Goal: Transaction & Acquisition: Obtain resource

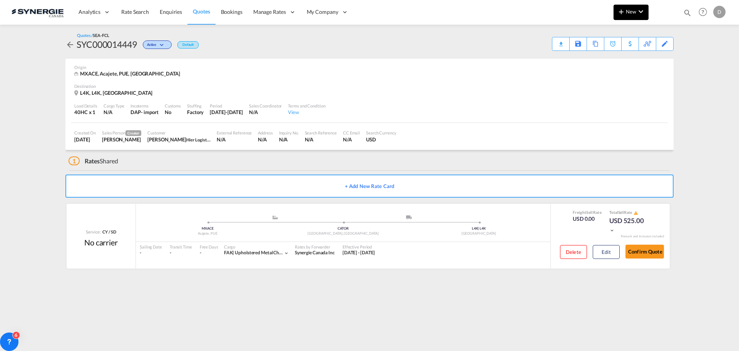
click at [632, 13] on span "New" at bounding box center [630, 11] width 29 height 6
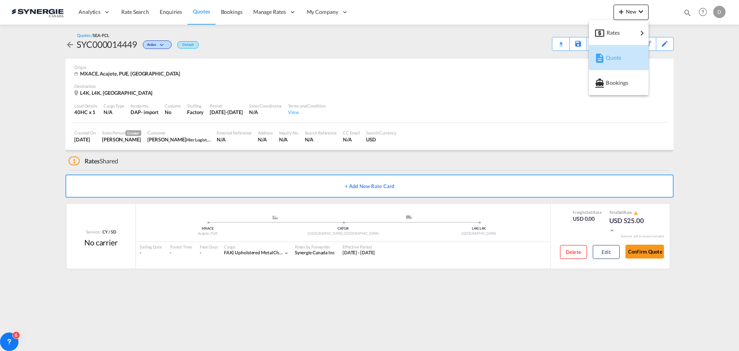
click at [614, 55] on span "Quote" at bounding box center [610, 57] width 8 height 15
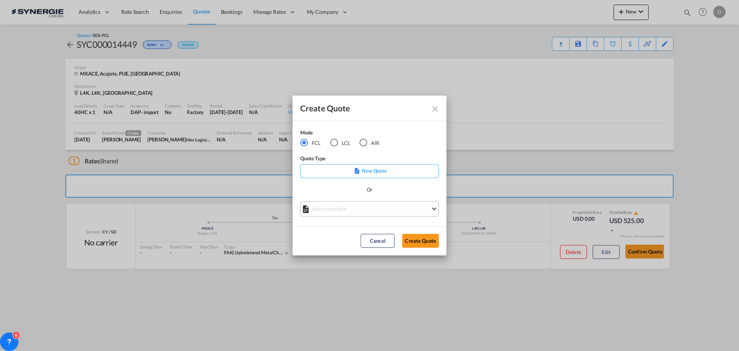
click at [391, 209] on md-select "Select template *NEW* FCL FREEHAND / DAP [PERSON_NAME] | [DATE] *NEW* Import FC…" at bounding box center [369, 208] width 139 height 15
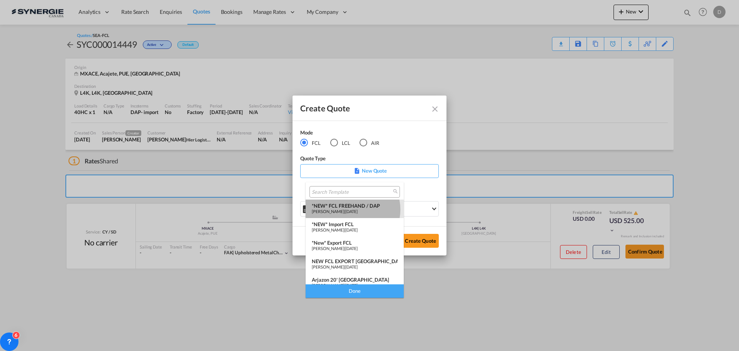
click at [344, 209] on span "[PERSON_NAME]" at bounding box center [328, 211] width 32 height 5
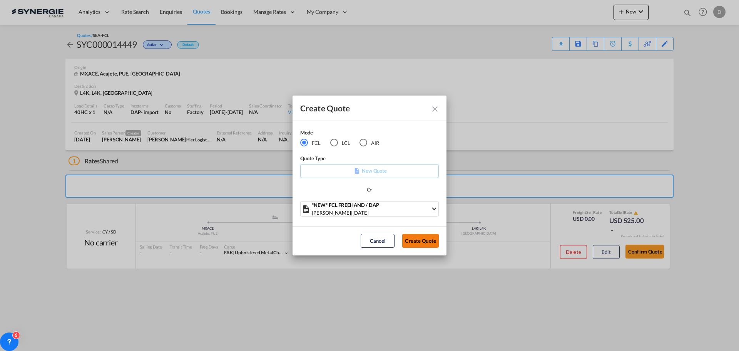
click at [426, 241] on button "Create Quote" at bounding box center [420, 241] width 37 height 14
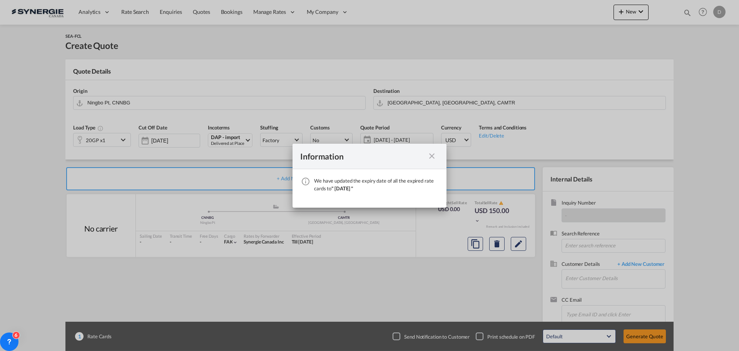
drag, startPoint x: 429, startPoint y: 155, endPoint x: 462, endPoint y: 167, distance: 35.7
click at [429, 155] on md-icon "icon-close fg-AAA8AD cursor" at bounding box center [431, 155] width 9 height 9
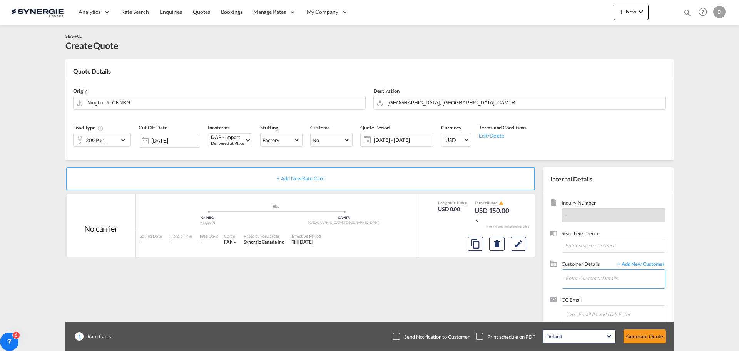
click at [586, 272] on input "Enter Customer Details" at bounding box center [615, 277] width 100 height 17
paste input "[EMAIL_ADDRESS][DOMAIN_NAME]"
type input "[EMAIL_ADDRESS][DOMAIN_NAME]"
click at [663, 263] on span "+ Add New Customer" at bounding box center [639, 264] width 52 height 9
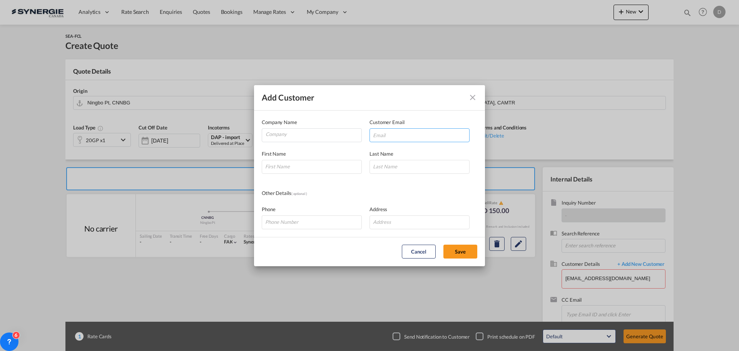
click at [406, 133] on input "Add Customer Company ..." at bounding box center [419, 135] width 100 height 14
paste input "[EMAIL_ADDRESS][DOMAIN_NAME]"
type input "[EMAIL_ADDRESS][DOMAIN_NAME]"
click at [308, 165] on input "Add Customer Company ..." at bounding box center [312, 167] width 100 height 14
paste input "Gnutti"
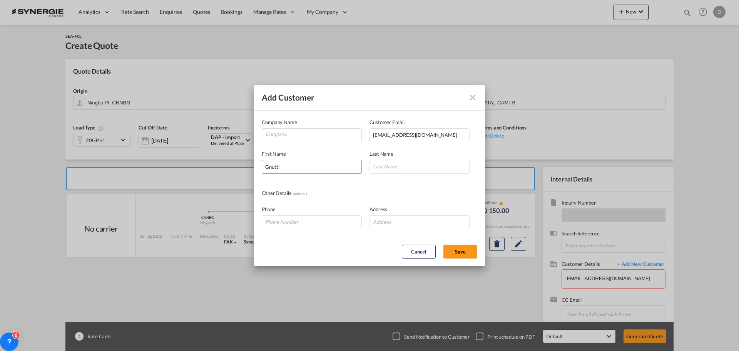
type input "Gnutti"
click at [383, 164] on input "Add Customer Company ..." at bounding box center [419, 167] width 100 height 14
paste input "[PERSON_NAME]"
type input "[PERSON_NAME]"
click at [293, 130] on input "Company" at bounding box center [314, 135] width 96 height 12
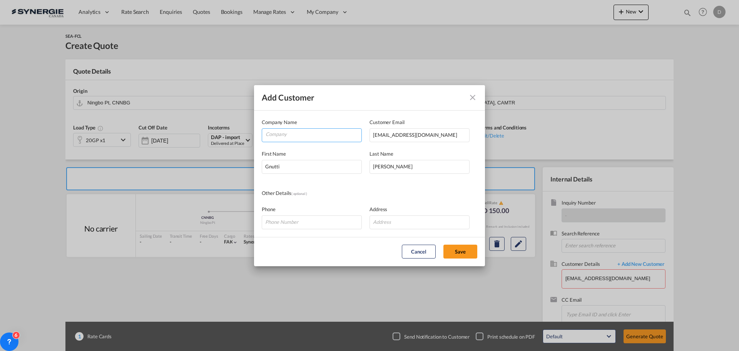
paste input "Light Metals Division ([GEOGRAPHIC_DATA])"
type input "Light Metals Division ([GEOGRAPHIC_DATA])"
click at [398, 219] on input "Add Customer Company ..." at bounding box center [419, 222] width 100 height 14
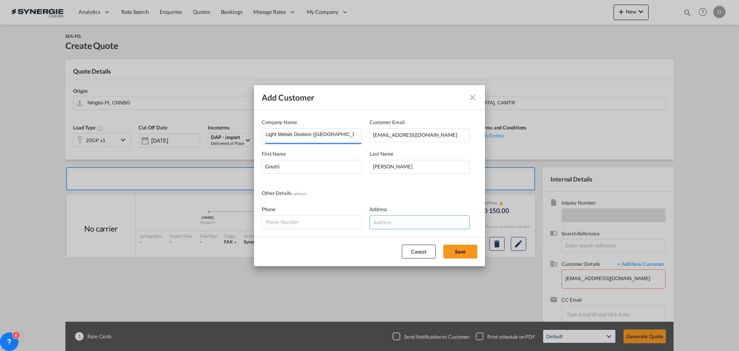
paste input "[STREET_ADDRESS]"
click at [455, 223] on input "[STREET_ADDRESS]" at bounding box center [419, 222] width 100 height 14
type input "[STREET_ADDRESS]"
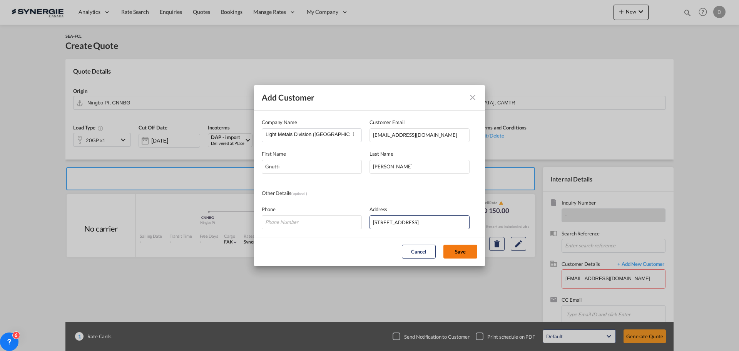
scroll to position [0, 0]
click at [463, 251] on button "Save" at bounding box center [460, 251] width 34 height 14
type input "Light Metals Division ([GEOGRAPHIC_DATA]), [PERSON_NAME], [EMAIL_ADDRESS][DOMAI…"
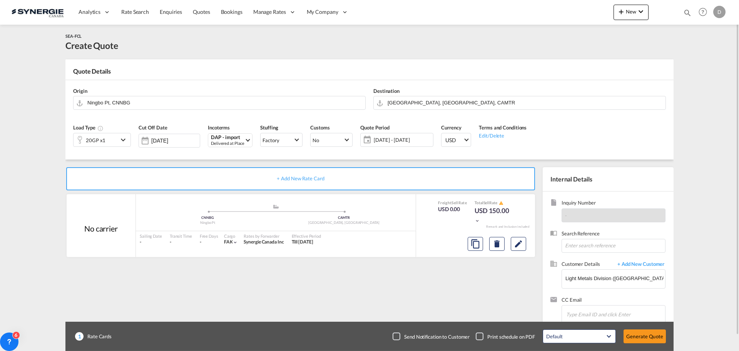
click at [121, 140] on md-icon "icon-chevron-down" at bounding box center [125, 139] width 12 height 9
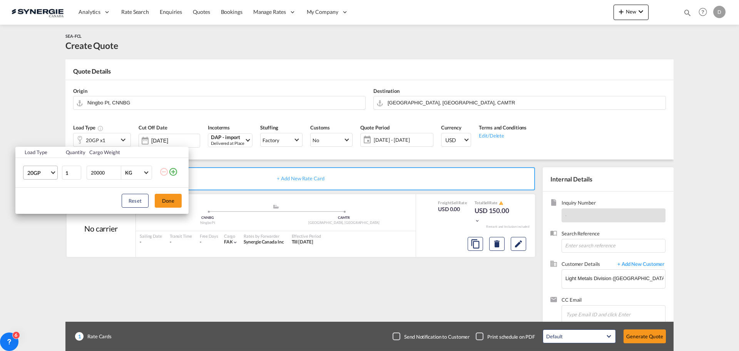
click at [52, 170] on md-select-value "20GP" at bounding box center [42, 172] width 31 height 13
click at [53, 222] on md-option "20OT" at bounding box center [47, 225] width 52 height 18
click at [170, 201] on button "Done" at bounding box center [168, 201] width 27 height 14
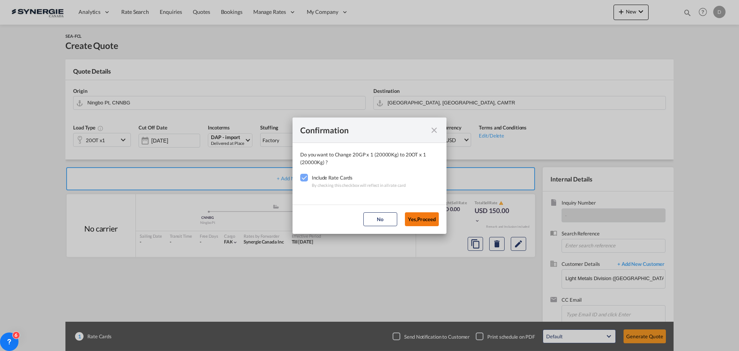
click at [430, 218] on button "Yes,Proceed" at bounding box center [422, 219] width 34 height 14
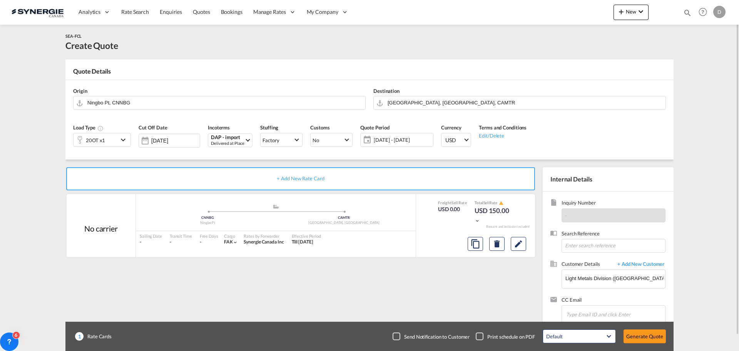
click at [124, 140] on md-icon "icon-chevron-down" at bounding box center [125, 139] width 12 height 9
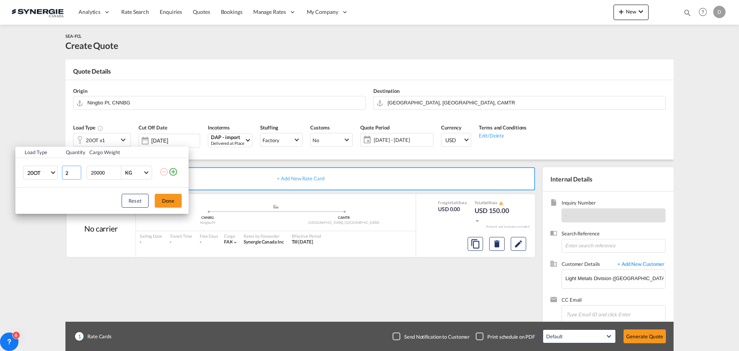
type input "2"
click at [78, 170] on input "2" at bounding box center [71, 172] width 19 height 14
click at [170, 204] on button "Done" at bounding box center [168, 201] width 27 height 14
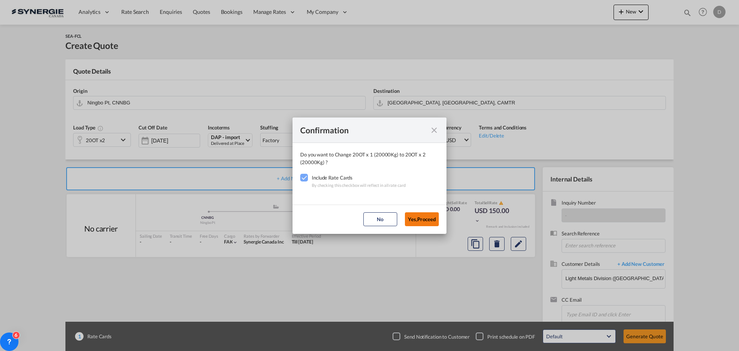
click at [425, 218] on button "Yes,Proceed" at bounding box center [422, 219] width 34 height 14
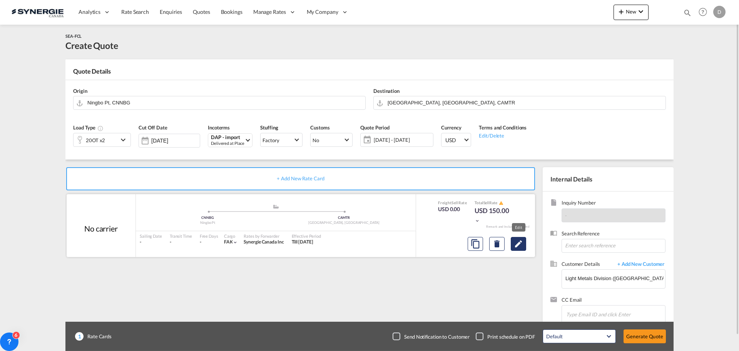
click at [520, 242] on md-icon "Edit" at bounding box center [518, 243] width 9 height 9
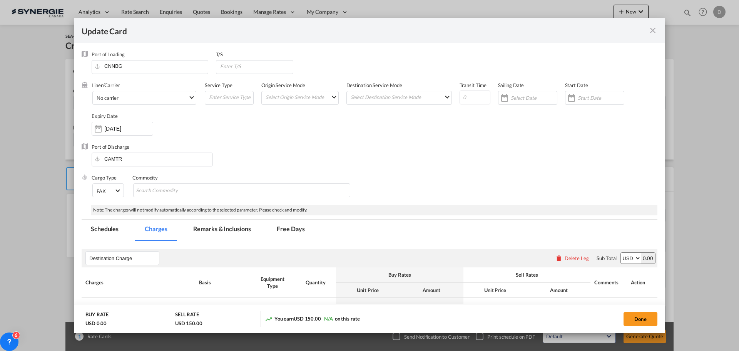
click at [651, 31] on md-icon "icon-close fg-AAA8AD m-0 pointer" at bounding box center [652, 30] width 9 height 9
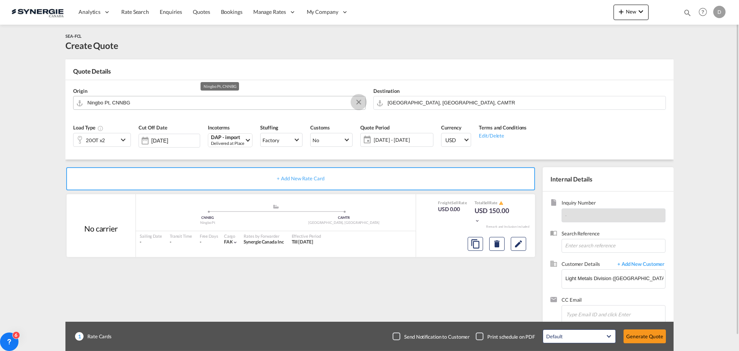
click at [360, 101] on button "Clear Input" at bounding box center [359, 102] width 12 height 12
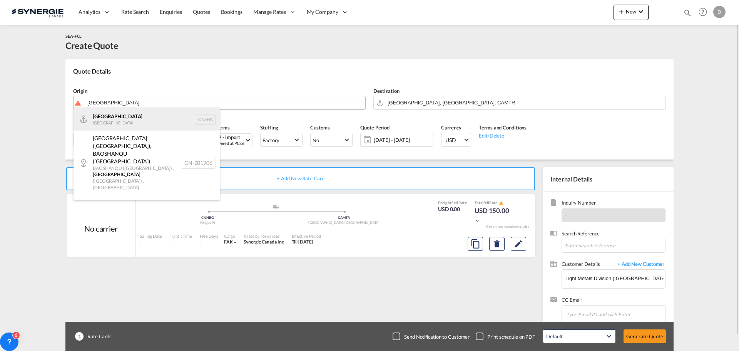
click at [120, 124] on div "Shanghai [GEOGRAPHIC_DATA] CNSHA" at bounding box center [146, 118] width 146 height 23
type input "[GEOGRAPHIC_DATA], [GEOGRAPHIC_DATA]"
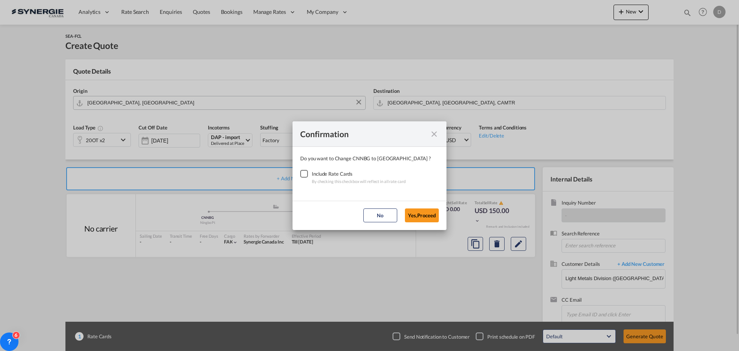
click at [301, 175] on div "Checkbox No Ink" at bounding box center [304, 174] width 8 height 8
click at [427, 214] on button "Yes,Proceed" at bounding box center [422, 215] width 34 height 14
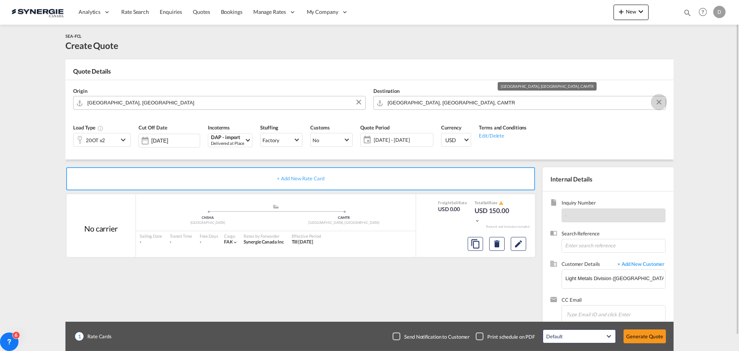
click at [659, 101] on button "Clear Input" at bounding box center [659, 102] width 12 height 12
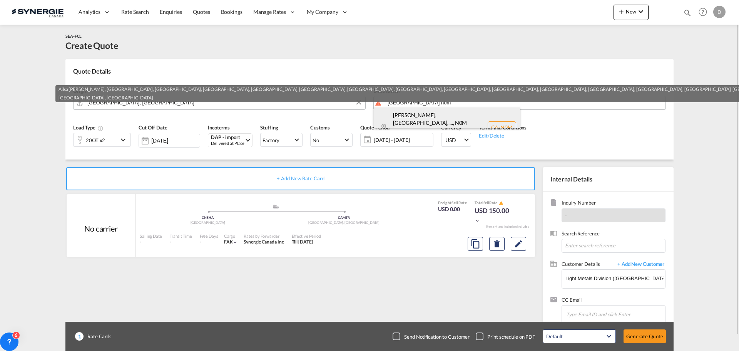
click at [432, 119] on div "[PERSON_NAME], [GEOGRAPHIC_DATA], ... , N0M [GEOGRAPHIC_DATA] [GEOGRAPHIC_DATA]…" at bounding box center [447, 127] width 146 height 40
type input "CA-N0M, [GEOGRAPHIC_DATA][PERSON_NAME], [GEOGRAPHIC_DATA], [GEOGRAPHIC_DATA], […"
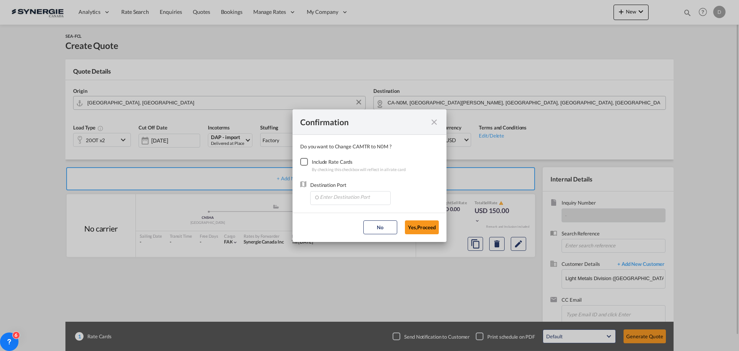
click at [305, 162] on div "Checkbox No Ink" at bounding box center [304, 162] width 8 height 8
click at [345, 195] on input "Enter Destination Port" at bounding box center [352, 197] width 76 height 12
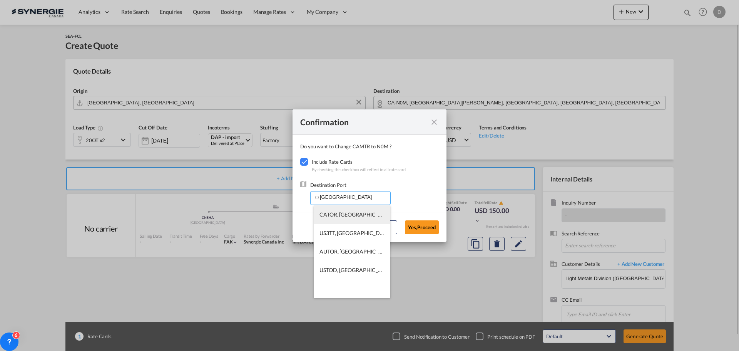
click at [353, 209] on li "CATOR, [GEOGRAPHIC_DATA], [GEOGRAPHIC_DATA], [GEOGRAPHIC_DATA], [GEOGRAPHIC_DAT…" at bounding box center [352, 214] width 77 height 18
type input "CATOR, [GEOGRAPHIC_DATA], [GEOGRAPHIC_DATA], [GEOGRAPHIC_DATA], [GEOGRAPHIC_DAT…"
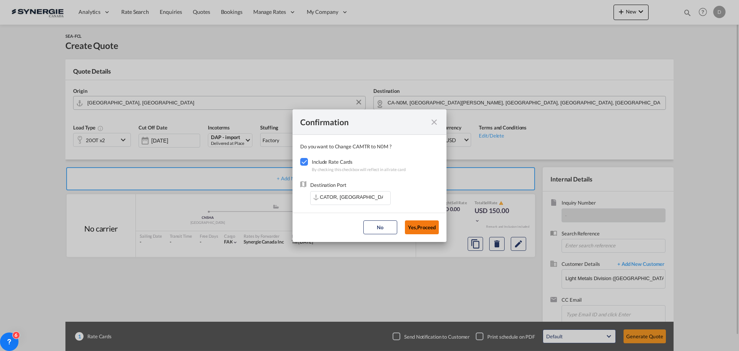
click at [426, 221] on button "Yes,Proceed" at bounding box center [422, 227] width 34 height 14
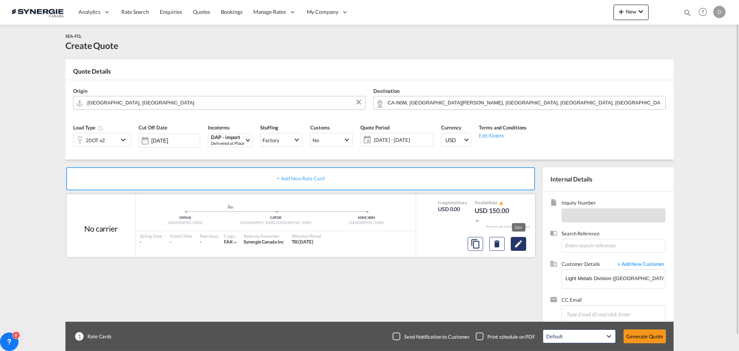
click at [523, 246] on md-icon "Edit" at bounding box center [518, 243] width 9 height 9
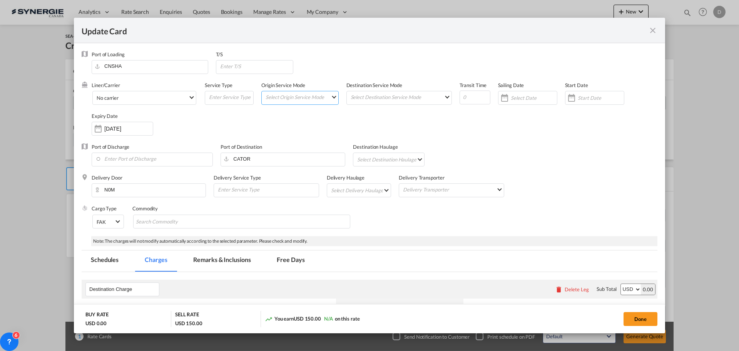
click at [328, 97] on md-select "Select Origin Service Mode SD [GEOGRAPHIC_DATA]" at bounding box center [301, 96] width 73 height 11
click at [307, 115] on md-option "CY" at bounding box center [299, 115] width 85 height 18
click at [400, 101] on md-select "Select Destination Service Mode SD [GEOGRAPHIC_DATA]" at bounding box center [401, 96] width 102 height 11
click at [400, 100] on md-option "SD" at bounding box center [397, 96] width 113 height 18
click at [491, 132] on div "Liner/Carrier No carrier 2HM LOGISTICS D.O.O AAXL GLOBAL SHIPPING LINES LLC [PE…" at bounding box center [375, 113] width 566 height 62
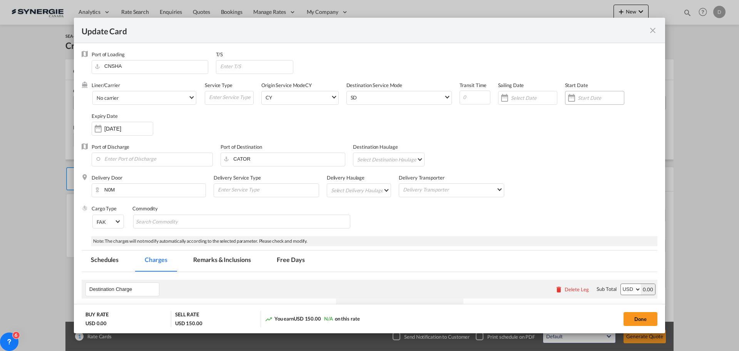
click at [569, 100] on div "Update Card Port ..." at bounding box center [571, 97] width 12 height 15
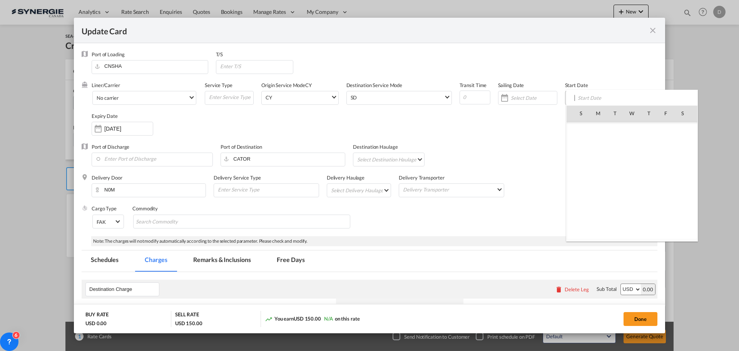
scroll to position [178254, 0]
click at [633, 149] on span "3" at bounding box center [632, 147] width 16 height 16
type input "[DATE]"
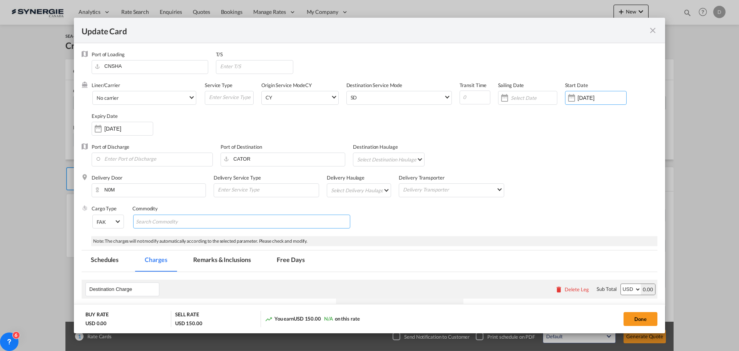
click at [210, 220] on md-chips-wrap "Chips container with autocompletion. Enter the text area, type text to search, …" at bounding box center [241, 221] width 217 height 14
type input "General Cargo"
drag, startPoint x: 408, startPoint y: 215, endPoint x: 393, endPoint y: 201, distance: 20.1
click at [408, 214] on div "Cargo Type FAK FAK GCR GDSM General Cargo Hazardous Cargo Ambient Foodstuff Chi…" at bounding box center [375, 220] width 566 height 31
click at [384, 190] on md-select "Select Delivery Haulage rail road barge truck unspecified not available" at bounding box center [360, 190] width 61 height 12
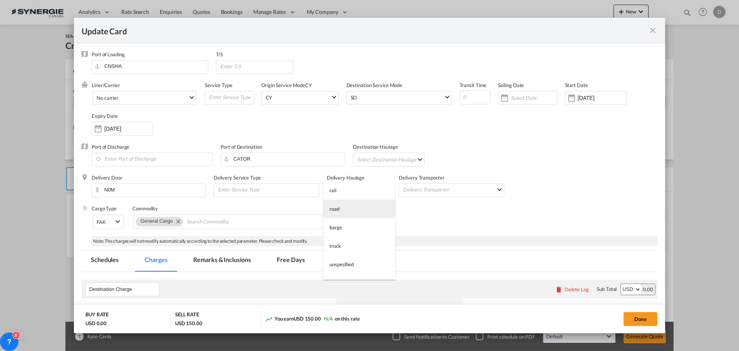
click at [350, 210] on md-option "road" at bounding box center [359, 208] width 72 height 18
click at [254, 68] on input "Update Card Port ..." at bounding box center [256, 66] width 74 height 12
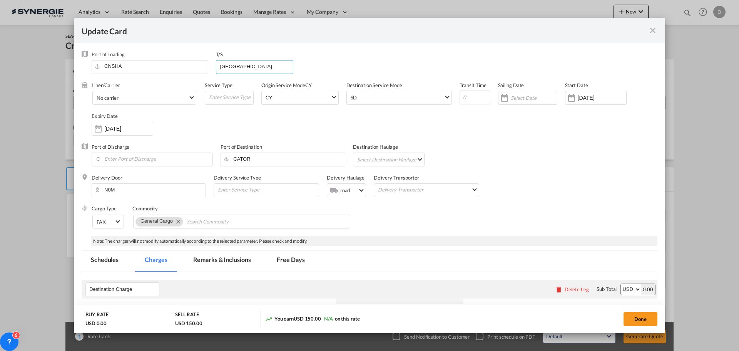
type input "[GEOGRAPHIC_DATA]"
click at [418, 159] on md-select "Select Destination Haulage rail road barge truck unspecified not available" at bounding box center [389, 159] width 67 height 12
click at [404, 160] on md-option "rail" at bounding box center [390, 159] width 79 height 18
click at [547, 175] on div "Delivery Door N0M Delivery Service Type Delivery Haulage .a{fill:#aaa8ad;} road…" at bounding box center [375, 189] width 566 height 31
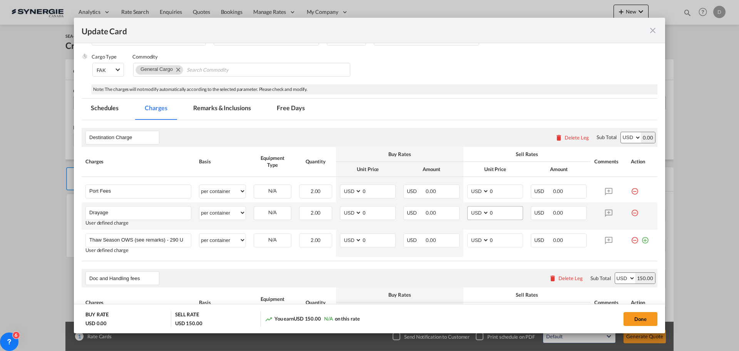
scroll to position [192, 0]
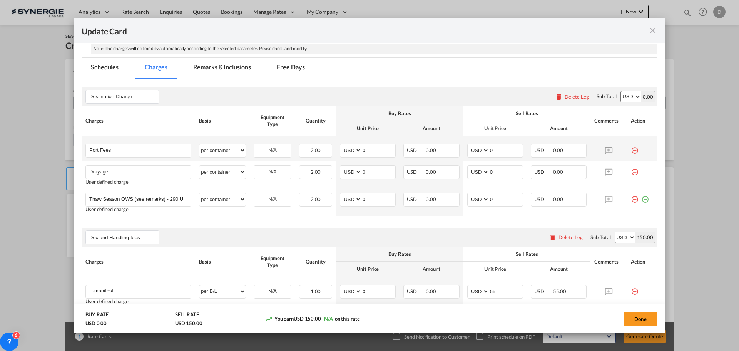
click at [631, 150] on md-icon "icon-minus-circle-outline red-400-fg" at bounding box center [635, 148] width 8 height 8
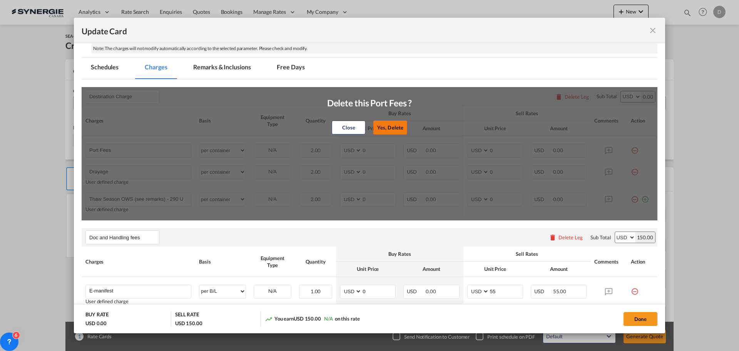
click at [381, 125] on button "Yes, Delete" at bounding box center [390, 127] width 34 height 14
type input "Drayage"
type input "Thaw Season OWS (see remarks) - 290 USD if applicable"
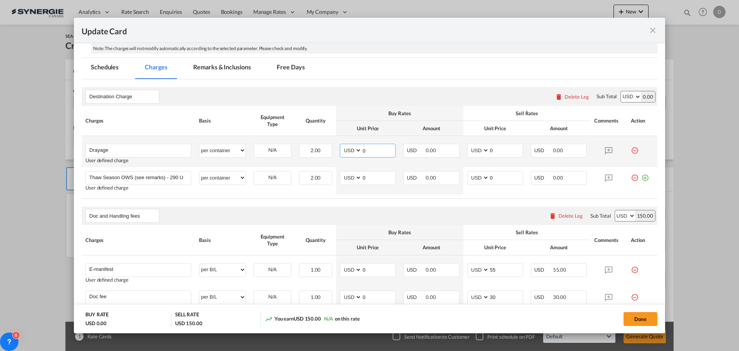
drag, startPoint x: 361, startPoint y: 149, endPoint x: 374, endPoint y: 151, distance: 13.9
click at [374, 151] on input "0" at bounding box center [378, 150] width 33 height 12
type input "766"
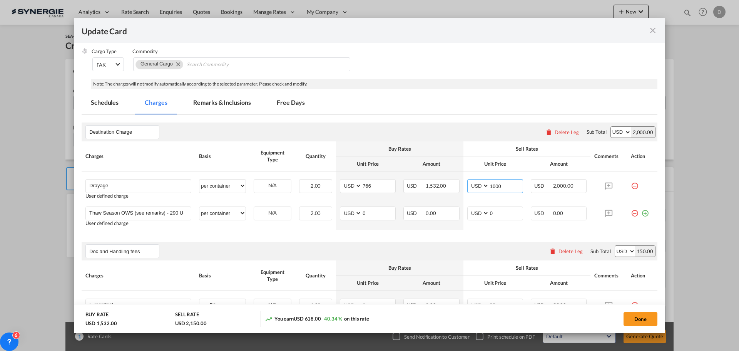
scroll to position [154, 0]
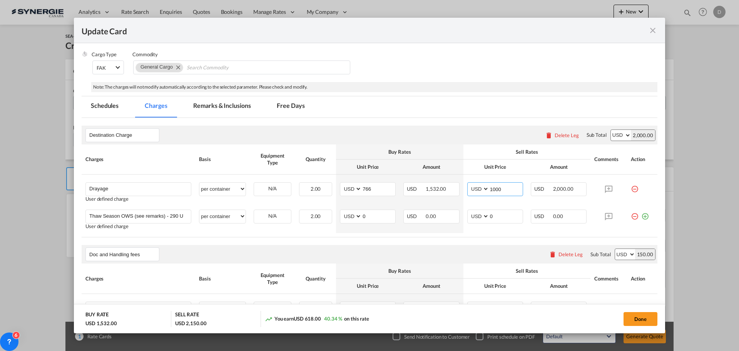
type input "1000"
click at [236, 105] on md-tab-item "Remarks & Inclusions" at bounding box center [222, 106] width 76 height 21
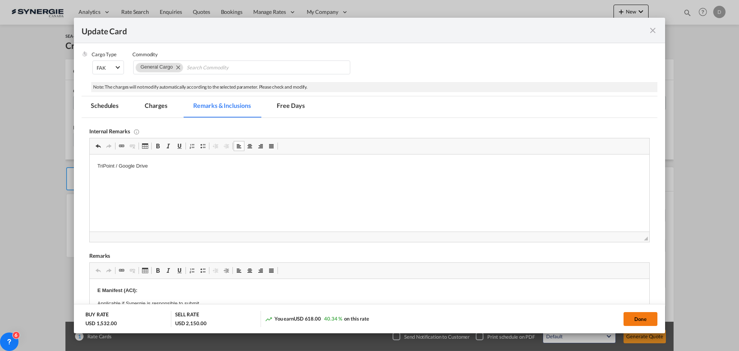
click at [645, 320] on button "Done" at bounding box center [640, 319] width 34 height 14
type input "[DATE]"
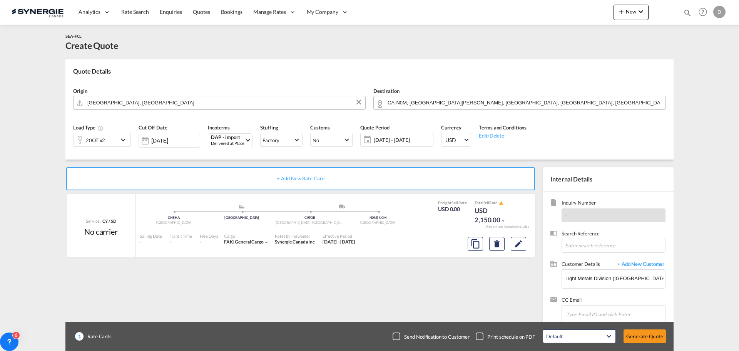
scroll to position [118, 0]
click at [643, 336] on button "Generate Quote" at bounding box center [644, 336] width 42 height 14
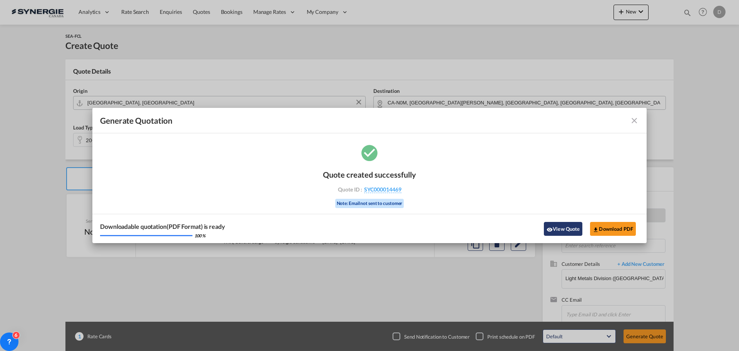
click at [561, 229] on button "View Quote" at bounding box center [563, 229] width 38 height 14
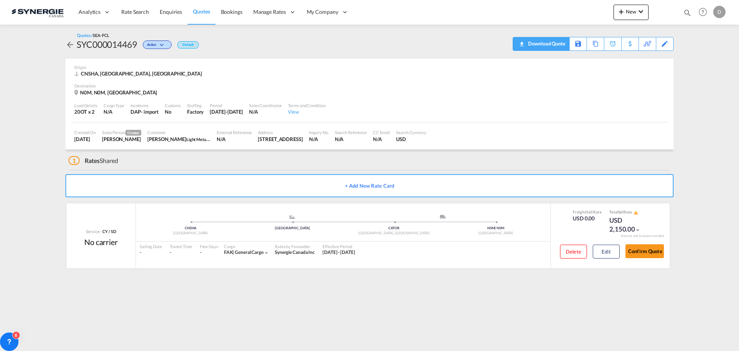
click at [556, 47] on div "Download Quote" at bounding box center [545, 43] width 39 height 12
